Goal: Task Accomplishment & Management: Manage account settings

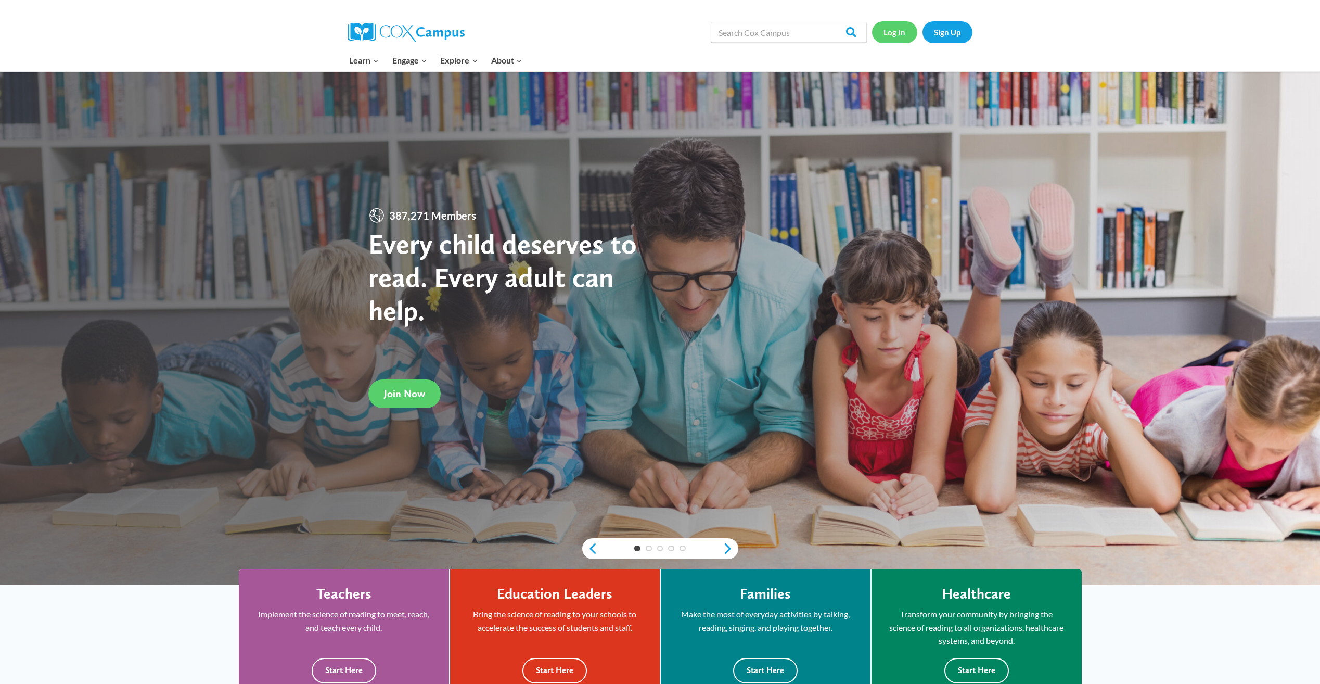
click at [891, 31] on link "Log In" at bounding box center [894, 31] width 45 height 21
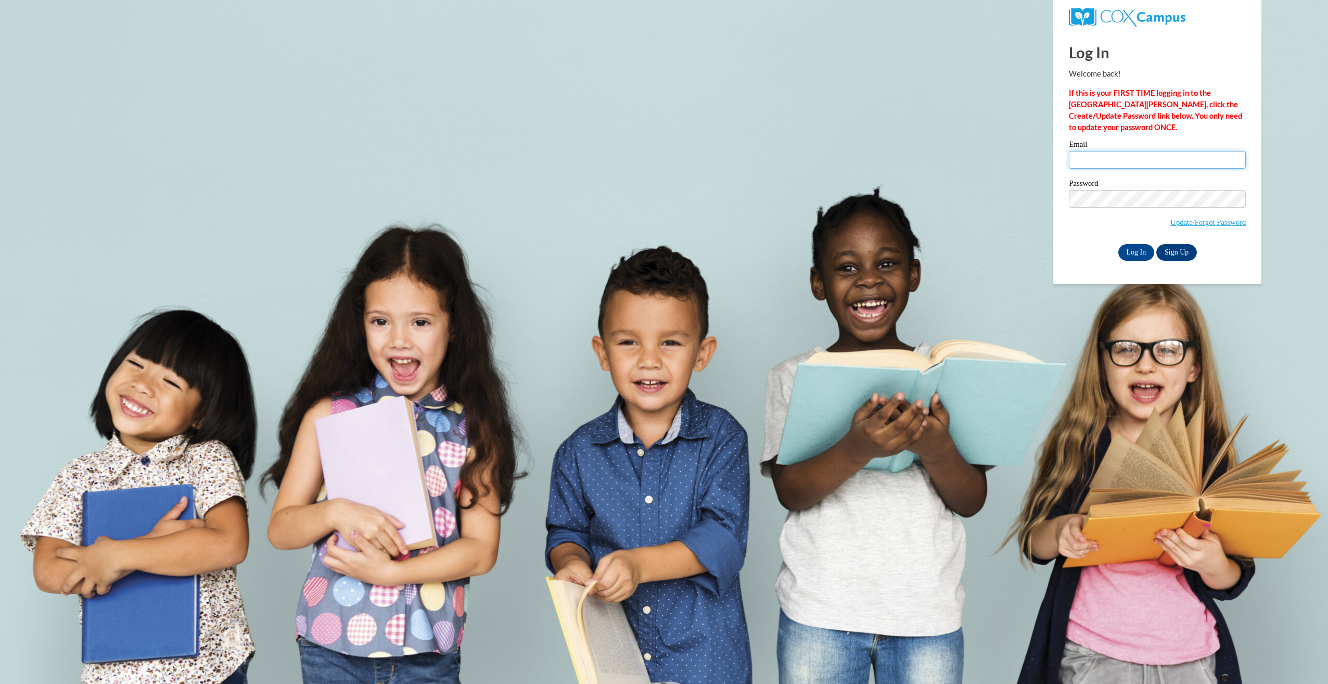
click at [1103, 159] on input "Email" at bounding box center [1157, 160] width 177 height 18
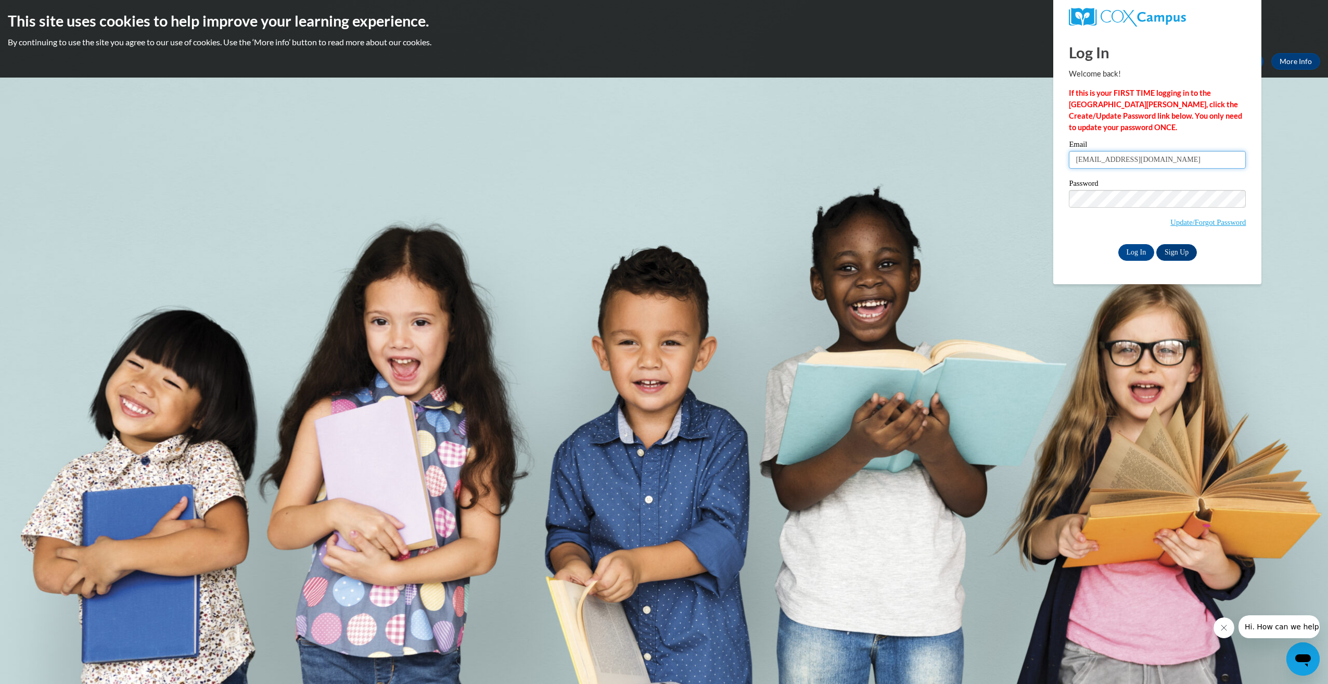
type input "nataysha78@gmail.com"
click at [1118, 244] on input "Log In" at bounding box center [1136, 252] width 36 height 17
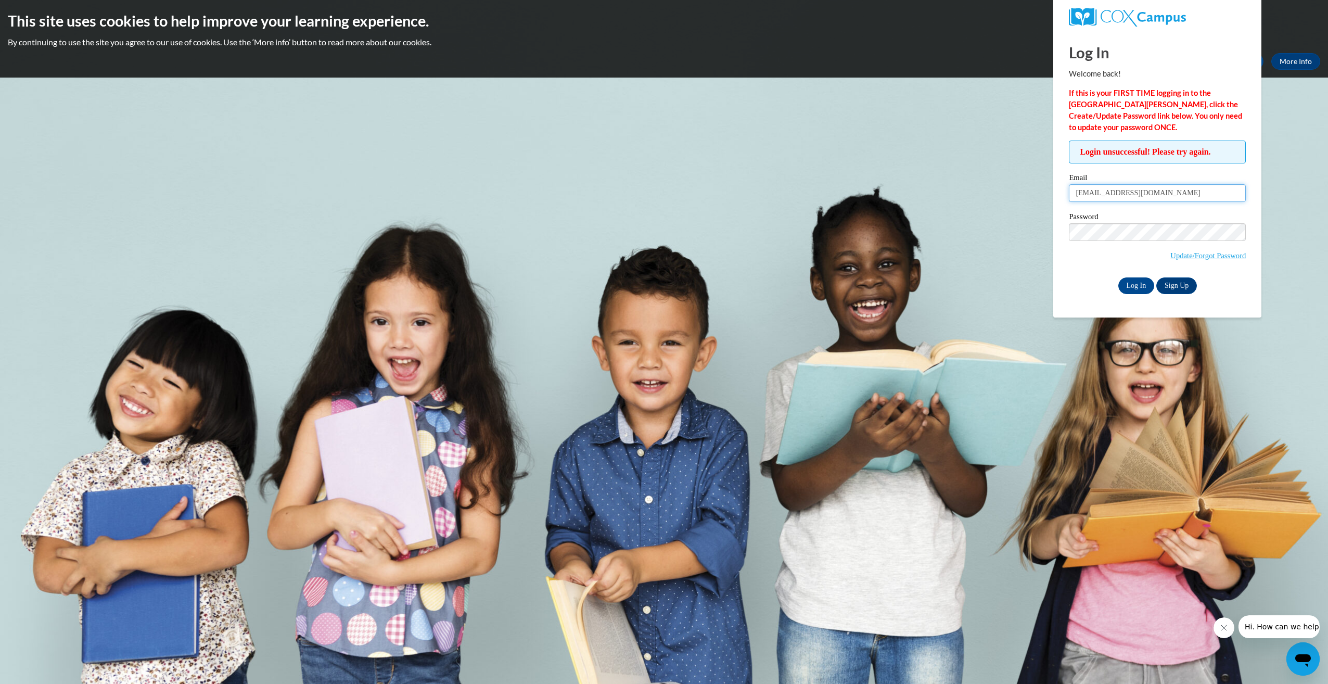
drag, startPoint x: 1169, startPoint y: 195, endPoint x: 988, endPoint y: 171, distance: 182.7
click at [988, 171] on body "This site uses cookies to help improve your learning experience. By continuing …" at bounding box center [664, 342] width 1328 height 684
drag, startPoint x: 1184, startPoint y: 193, endPoint x: 1062, endPoint y: 192, distance: 122.8
click at [1062, 192] on div "Login unsuccessful! Please try again. Please enter your email! Please enter you…" at bounding box center [1157, 216] width 193 height 153
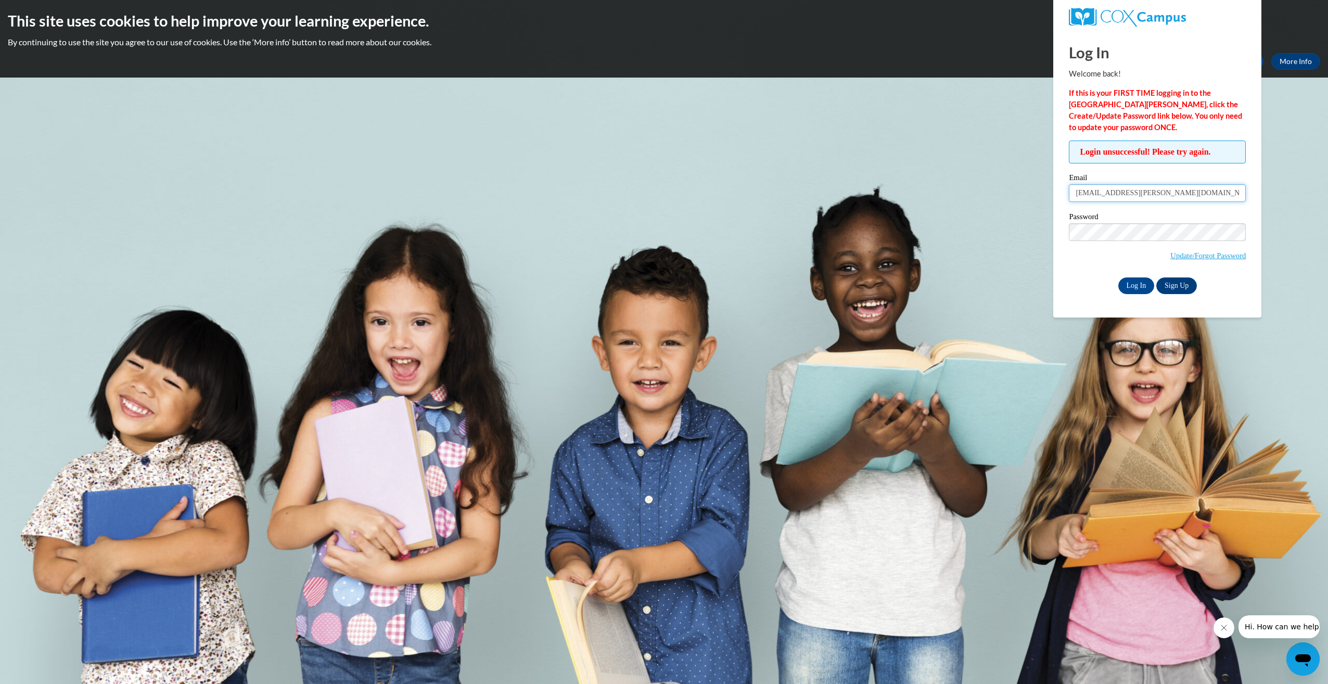
type input "[EMAIL_ADDRESS][DOMAIN_NAME]"
click at [1118, 277] on input "Log In" at bounding box center [1136, 285] width 36 height 17
click at [1215, 253] on link "Update/Forgot Password" at bounding box center [1207, 255] width 75 height 8
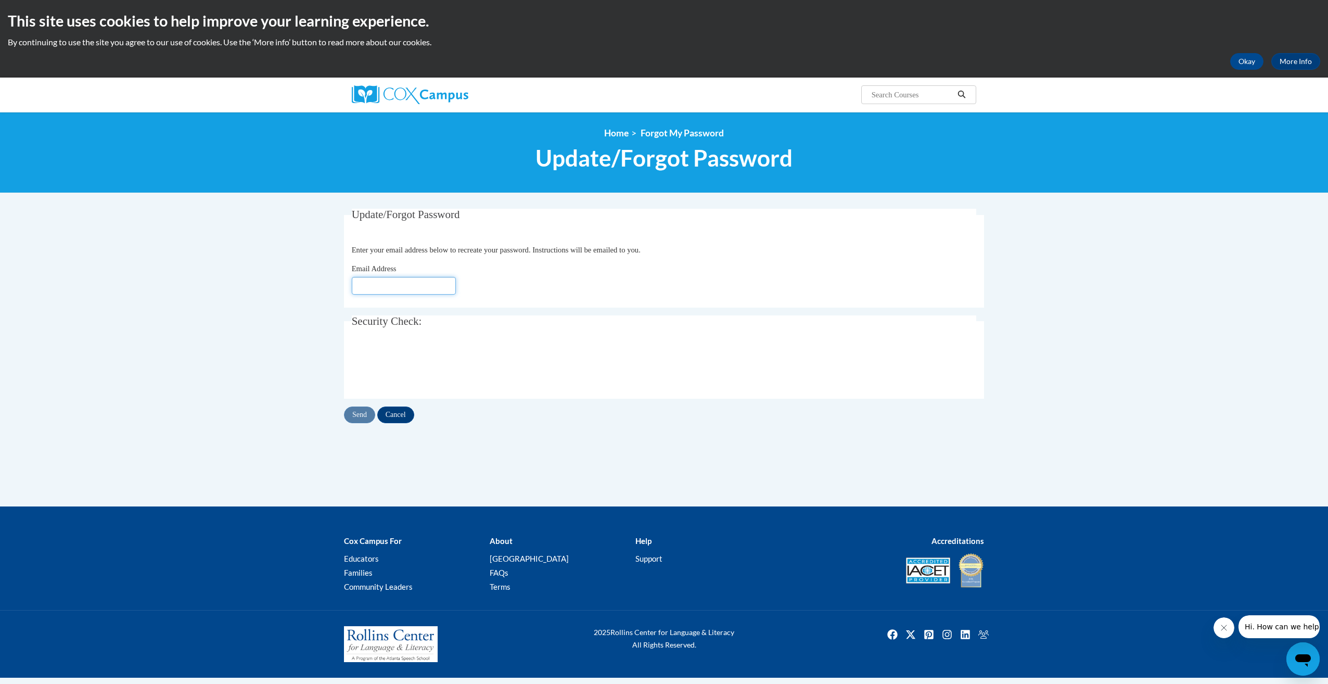
click at [409, 289] on input "Email Address" at bounding box center [404, 286] width 104 height 18
type input "[EMAIL_ADDRESS][DOMAIN_NAME]"
click at [357, 415] on input "Send" at bounding box center [359, 414] width 31 height 17
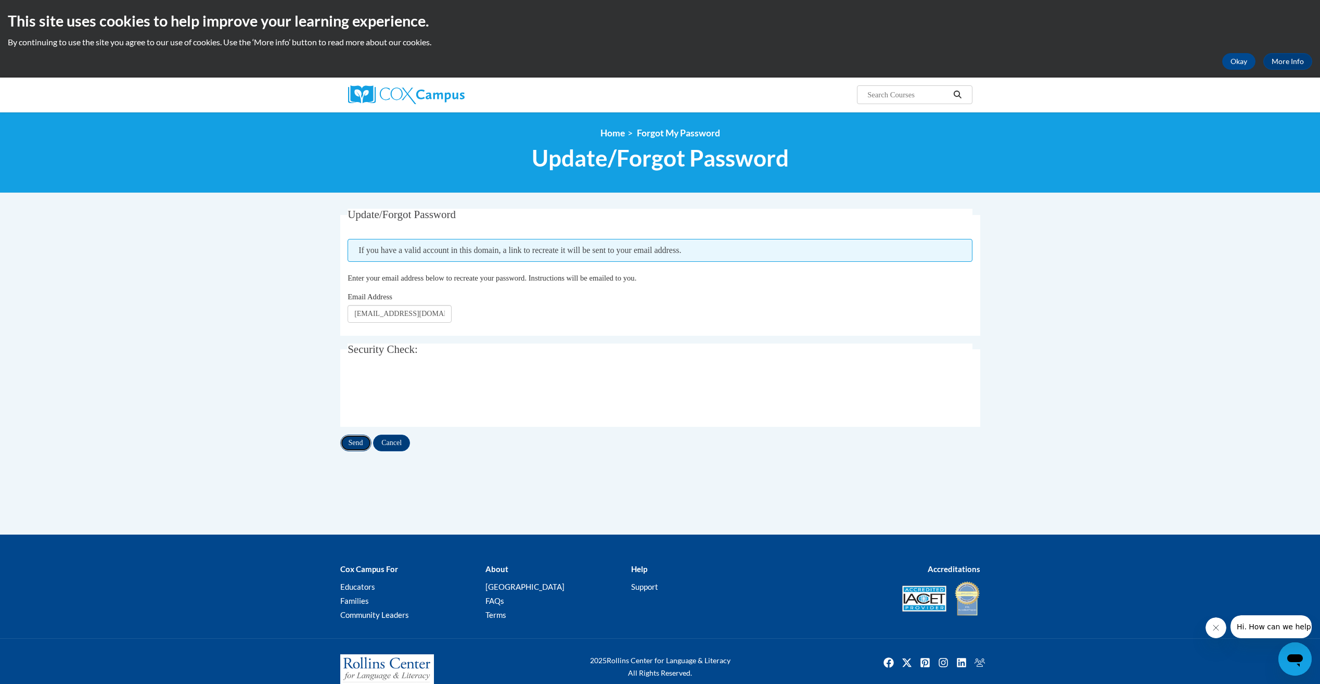
click at [356, 447] on input "Send" at bounding box center [355, 442] width 31 height 17
click at [354, 448] on input "Send" at bounding box center [355, 442] width 31 height 17
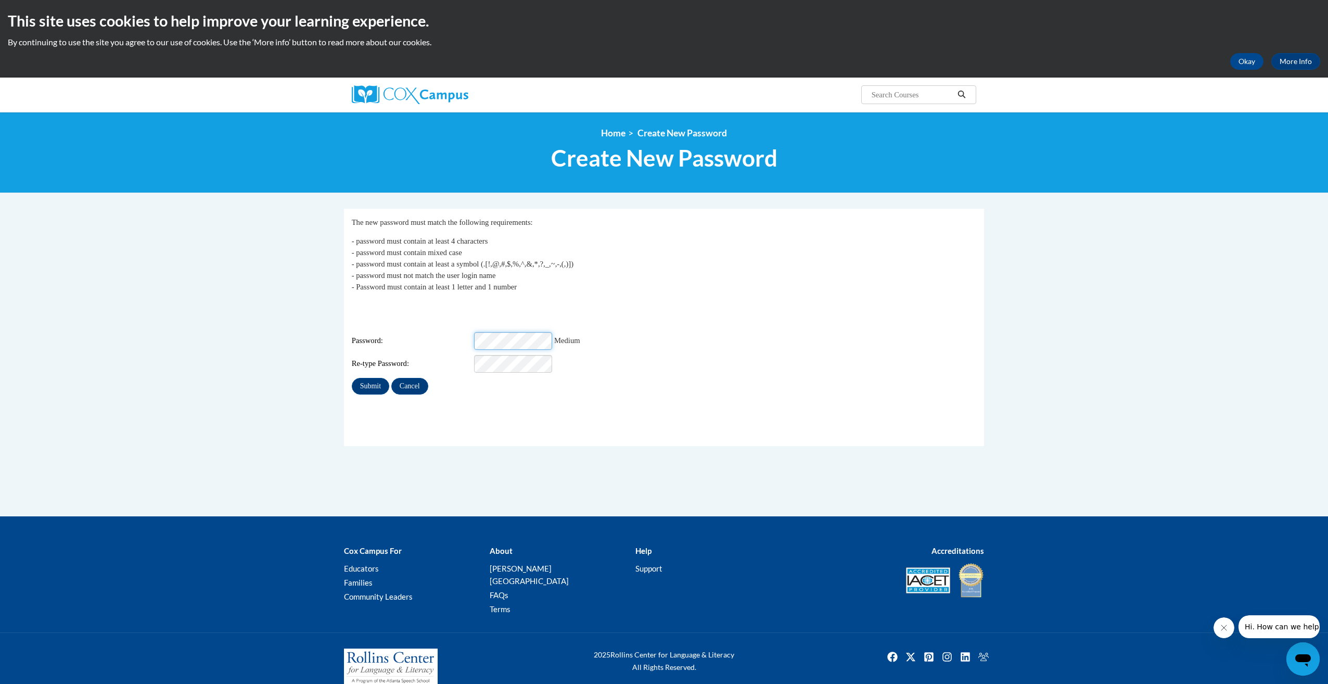
click at [467, 332] on div "Password: Medium" at bounding box center [664, 341] width 625 height 18
click at [394, 304] on div "Login: Nataysha.Robinson@fvsu.edu Password: Medium Re-type Password:" at bounding box center [664, 336] width 625 height 72
drag, startPoint x: 373, startPoint y: 381, endPoint x: 374, endPoint y: 372, distance: 9.4
click at [374, 372] on fieldset "My Password The new password must match the following requirements: - password …" at bounding box center [664, 327] width 640 height 237
click at [372, 378] on input "Submit" at bounding box center [370, 386] width 37 height 17
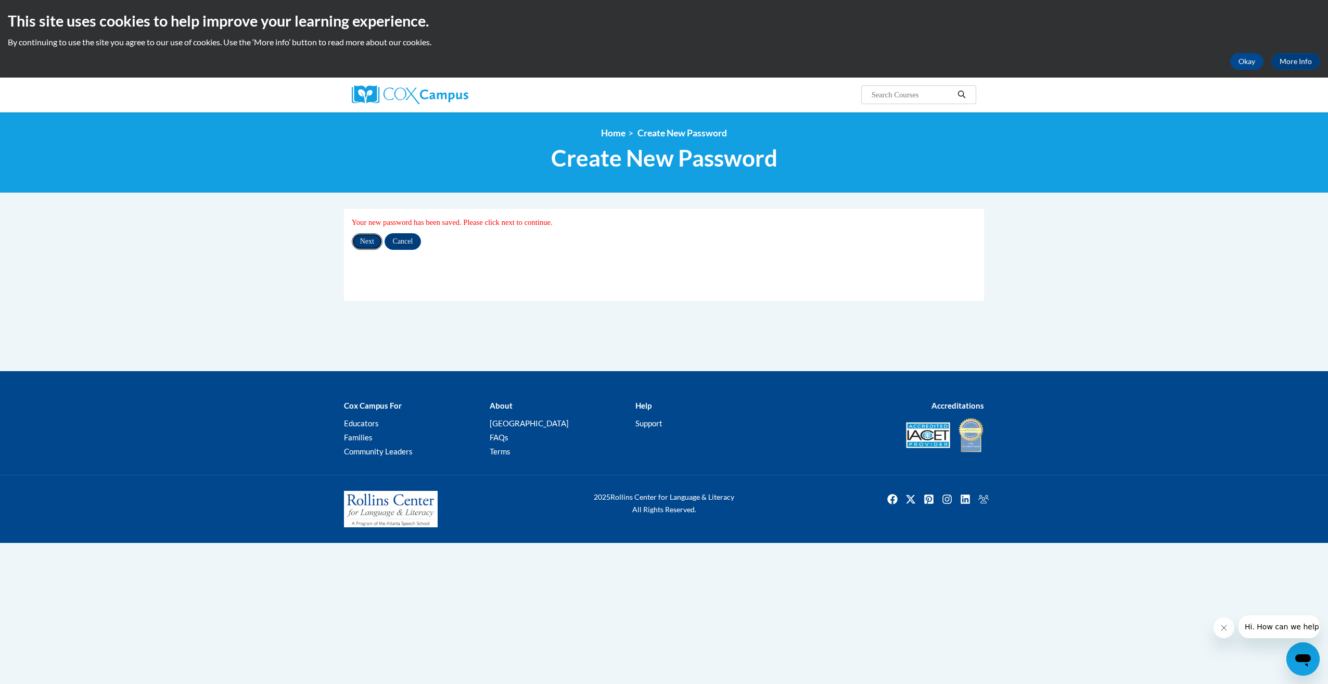
click at [367, 244] on input "Next" at bounding box center [367, 241] width 31 height 17
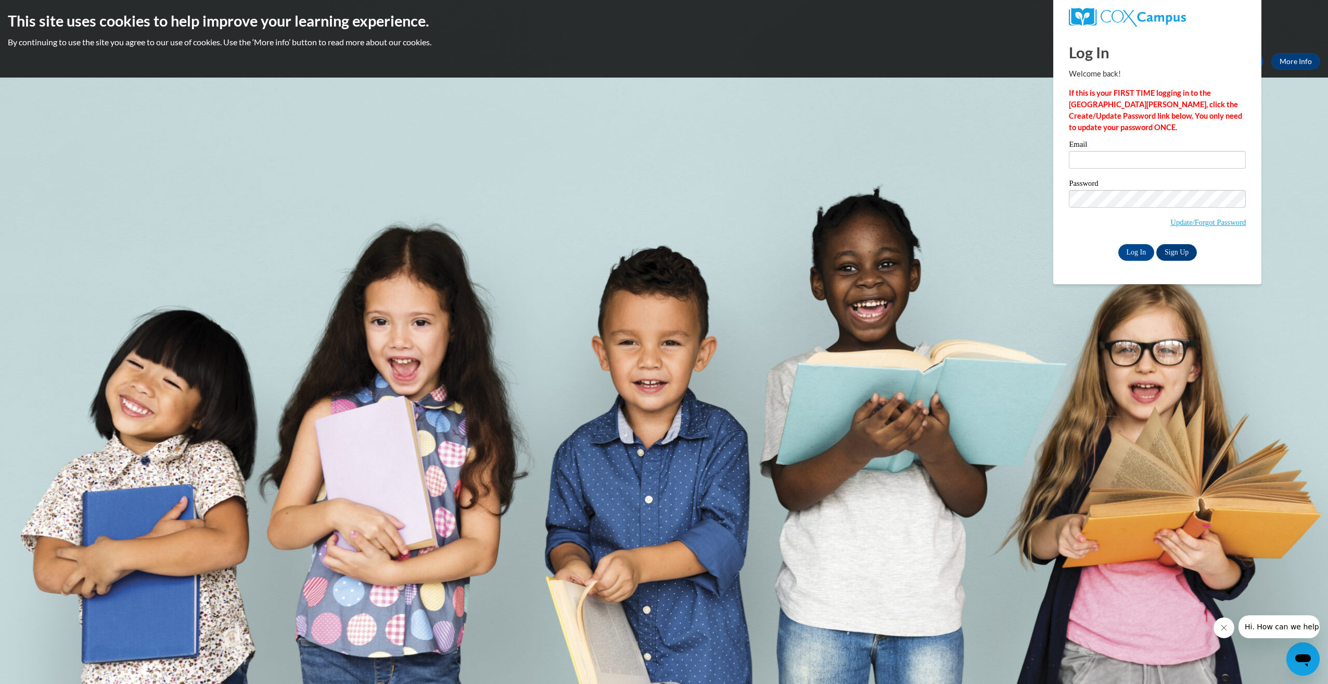
click at [1134, 170] on div "Email" at bounding box center [1157, 158] width 177 height 36
click at [1134, 159] on input "Email" at bounding box center [1157, 160] width 177 height 18
type input "nataysha.robinson@fvsu.edu"
click at [1136, 251] on input "Log In" at bounding box center [1136, 252] width 36 height 17
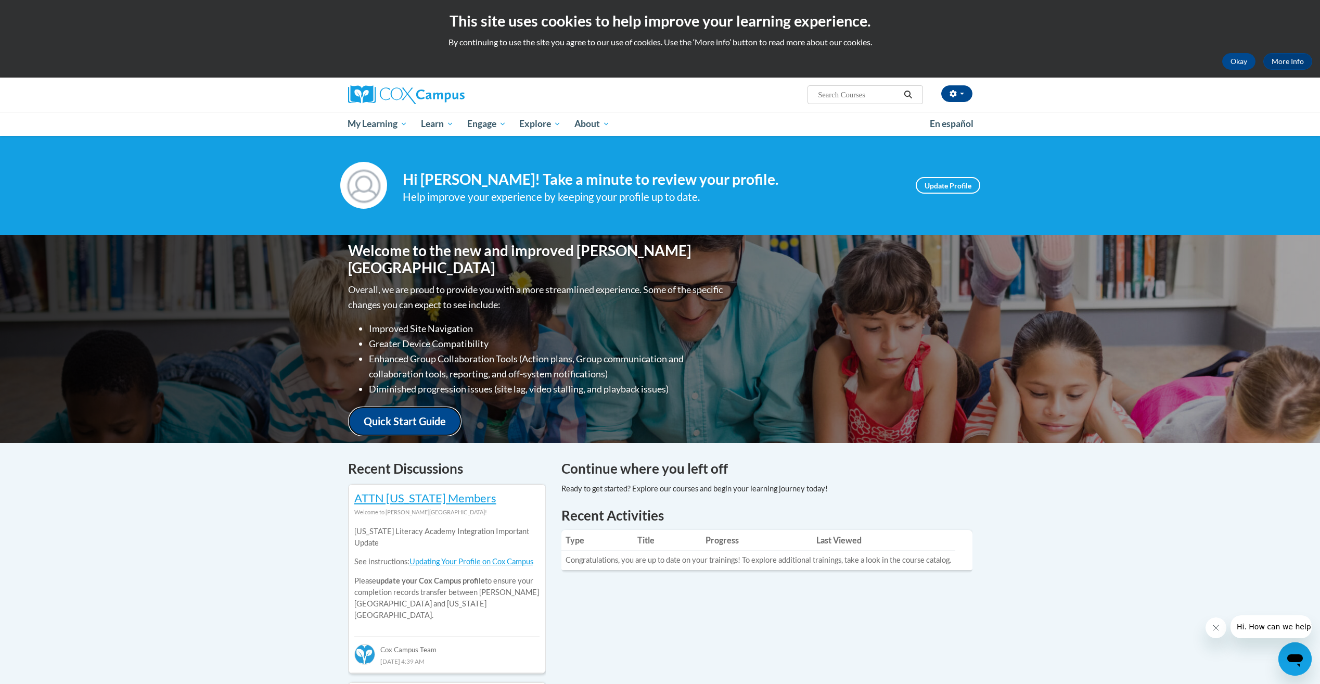
click at [443, 413] on link "Quick Start Guide" at bounding box center [404, 421] width 113 height 30
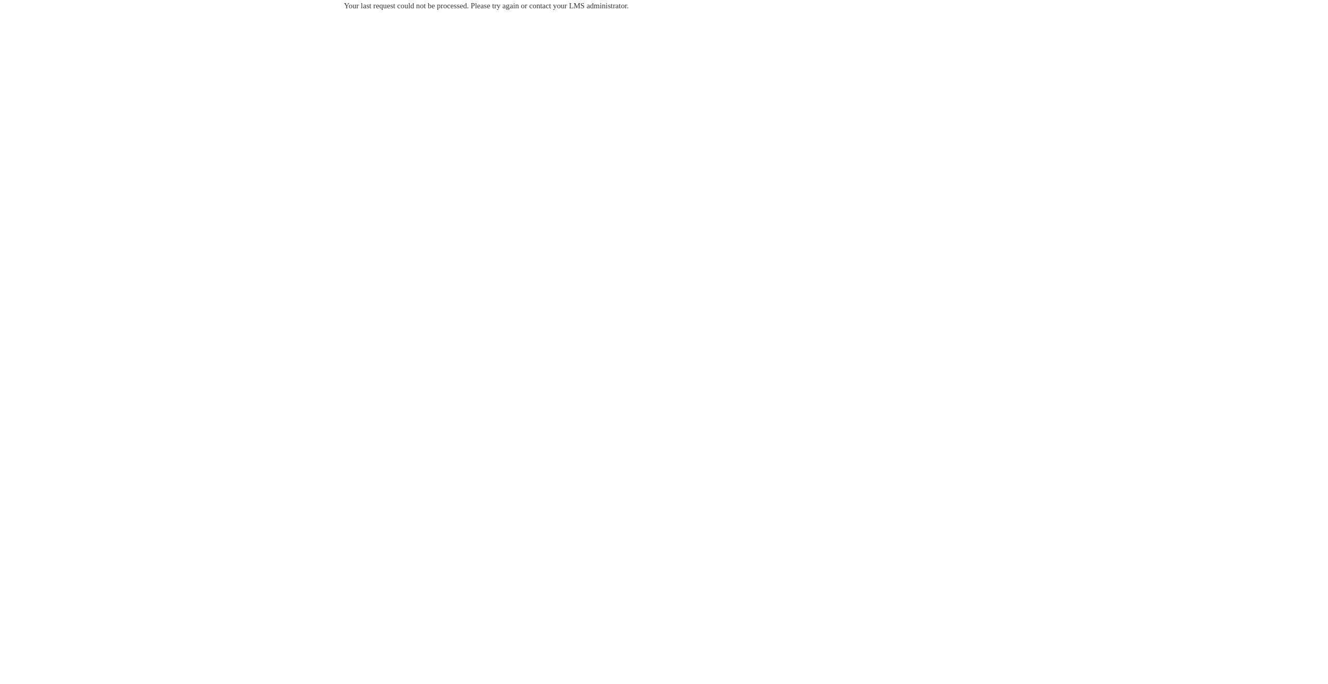
click at [924, 227] on body "Your last request could not be processed. Please try again or contact your LMS …" at bounding box center [664, 342] width 1328 height 684
